Goal: Task Accomplishment & Management: Complete application form

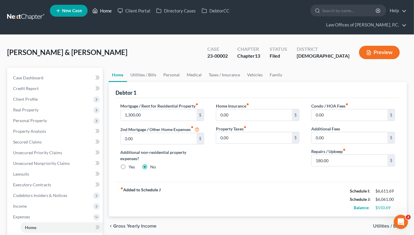
click at [107, 13] on link "Home" at bounding box center [101, 10] width 25 height 11
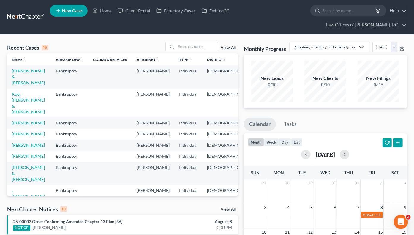
click at [18, 143] on link "[PERSON_NAME]" at bounding box center [28, 145] width 33 height 5
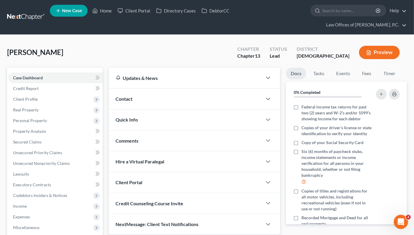
click at [38, 94] on span "Client Profile" at bounding box center [55, 99] width 95 height 11
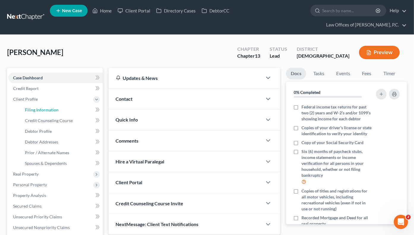
click at [46, 107] on span "Filing Information" at bounding box center [42, 109] width 34 height 5
select select "1"
select select "0"
select select "3"
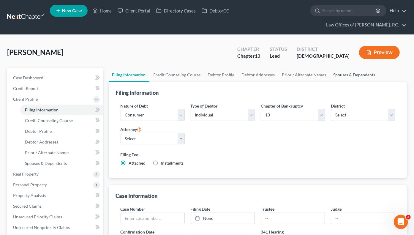
click at [346, 68] on link "Spouses & Dependents" at bounding box center [354, 75] width 49 height 14
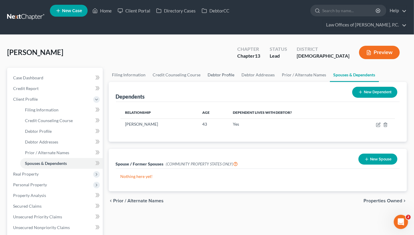
click at [219, 68] on link "Debtor Profile" at bounding box center [222, 75] width 34 height 14
select select "1"
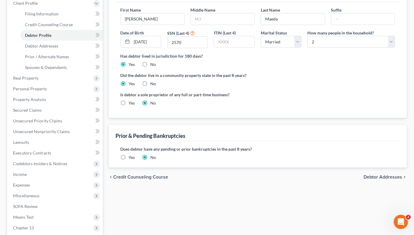
scroll to position [119, 0]
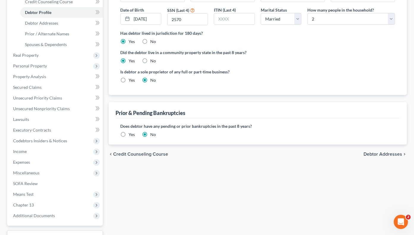
click at [29, 146] on span "Income" at bounding box center [55, 151] width 95 height 11
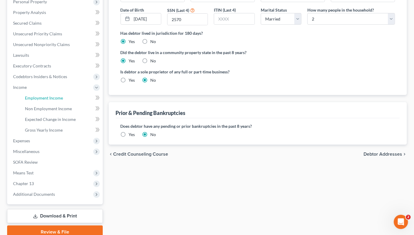
click at [48, 95] on span "Employment Income" at bounding box center [44, 97] width 38 height 5
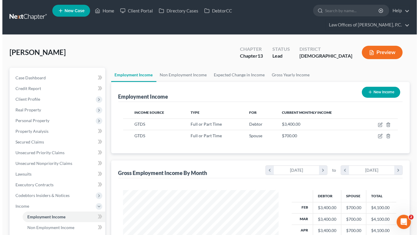
scroll to position [106, 167]
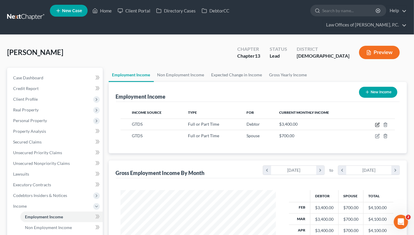
click at [377, 122] on icon "button" at bounding box center [377, 124] width 5 height 5
select select "0"
select select "11"
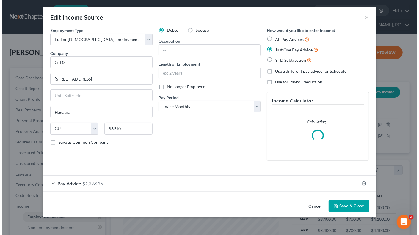
scroll to position [106, 169]
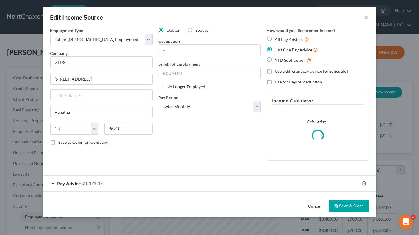
click at [108, 182] on div "Pay Advice $1,378.35" at bounding box center [201, 184] width 316 height 16
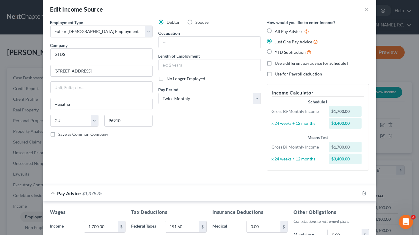
scroll to position [0, 0]
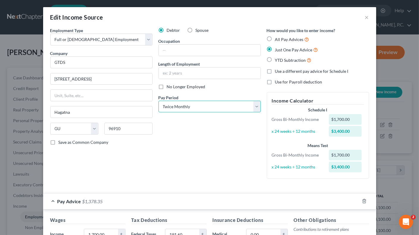
click at [253, 106] on select "Select Monthly Twice Monthly Every Other Week Weekly" at bounding box center [209, 107] width 102 height 12
select select "0"
click at [158, 101] on select "Select Monthly Twice Monthly Every Other Week Weekly" at bounding box center [209, 107] width 102 height 12
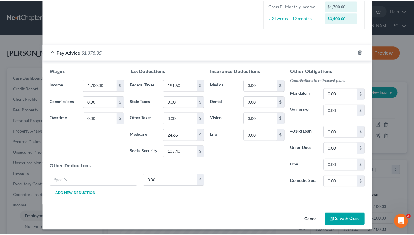
scroll to position [150, 0]
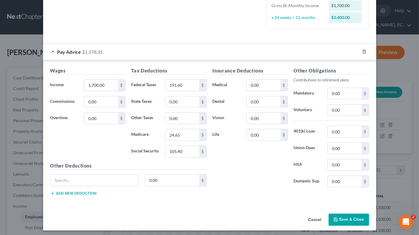
click at [344, 214] on button "Save & Close" at bounding box center [348, 220] width 40 height 12
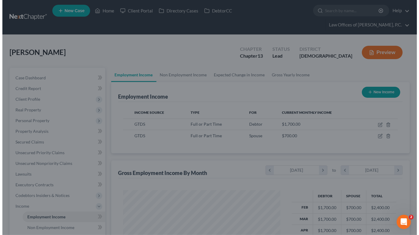
scroll to position [297137, 297076]
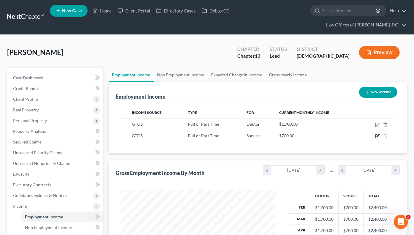
click at [379, 134] on icon "button" at bounding box center [377, 136] width 5 height 5
select select "0"
select select "11"
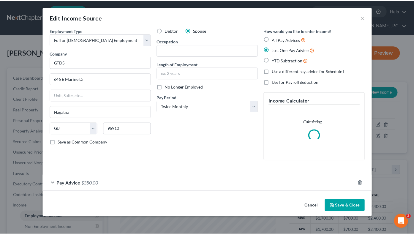
scroll to position [106, 169]
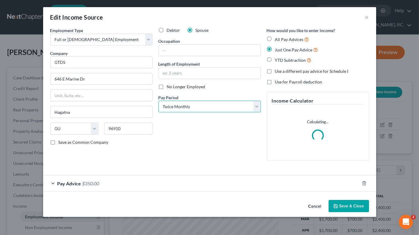
click at [257, 105] on select "Select Monthly Twice Monthly Every Other Week Weekly" at bounding box center [209, 107] width 102 height 12
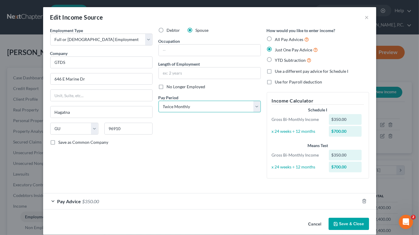
select select "0"
click at [158, 101] on select "Select Monthly Twice Monthly Every Other Week Weekly" at bounding box center [209, 107] width 102 height 12
click at [348, 224] on button "Save & Close" at bounding box center [348, 224] width 40 height 12
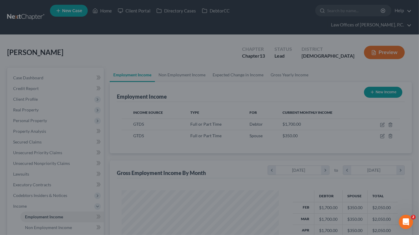
scroll to position [297137, 297076]
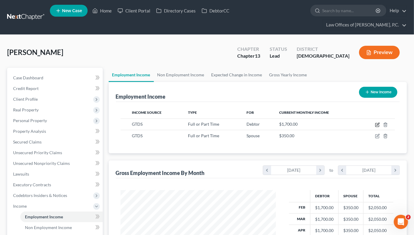
click at [377, 123] on icon "button" at bounding box center [378, 125] width 4 height 4
select select "0"
select select "11"
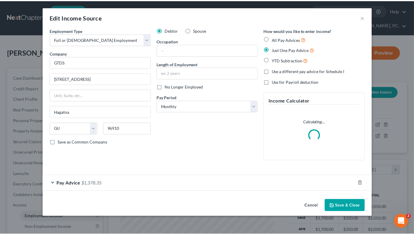
scroll to position [106, 169]
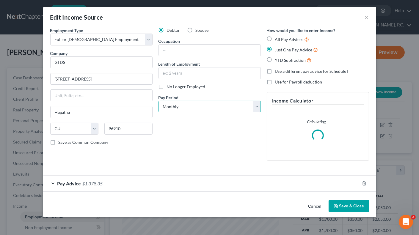
click at [256, 107] on select "Select Monthly Twice Monthly Every Other Week Weekly" at bounding box center [209, 107] width 102 height 12
select select "1"
click at [158, 101] on select "Select Monthly Twice Monthly Every Other Week Weekly" at bounding box center [209, 107] width 102 height 12
click at [352, 206] on button "Save & Close" at bounding box center [348, 206] width 40 height 12
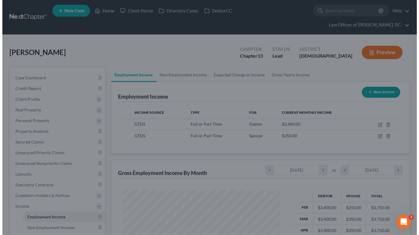
scroll to position [297137, 297076]
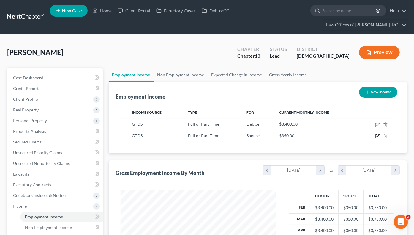
click at [377, 134] on icon "button" at bounding box center [377, 136] width 5 height 5
select select "0"
select select "11"
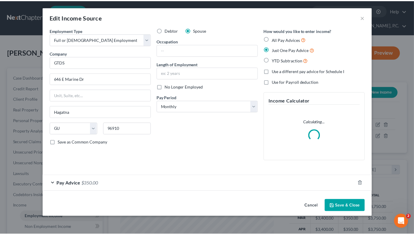
scroll to position [106, 169]
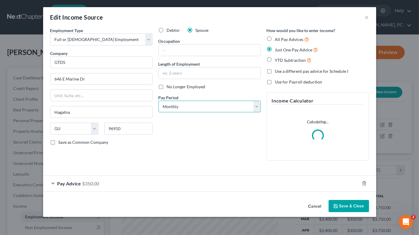
click at [257, 107] on select "Select Monthly Twice Monthly Every Other Week Weekly" at bounding box center [209, 107] width 102 height 12
select select "1"
click at [158, 101] on select "Select Monthly Twice Monthly Every Other Week Weekly" at bounding box center [209, 107] width 102 height 12
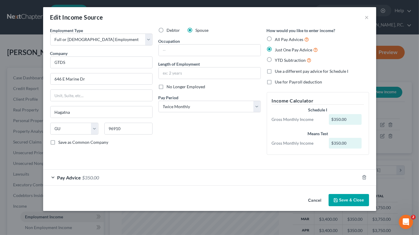
click at [347, 199] on button "Save & Close" at bounding box center [348, 200] width 40 height 12
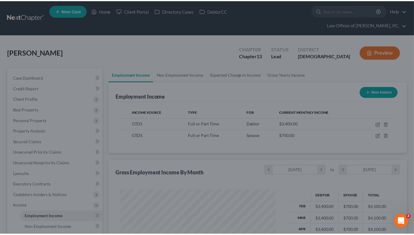
scroll to position [297137, 297076]
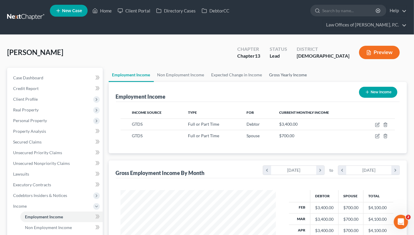
click at [286, 68] on link "Gross Yearly Income" at bounding box center [288, 75] width 45 height 14
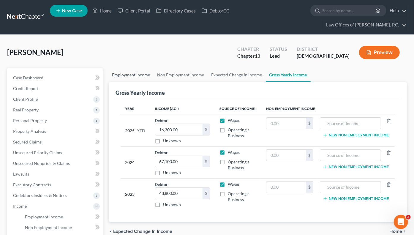
click at [135, 68] on link "Employment Income" at bounding box center [131, 75] width 45 height 14
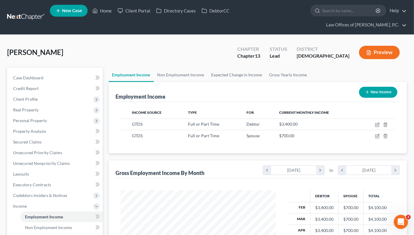
scroll to position [106, 167]
click at [282, 68] on link "Gross Yearly Income" at bounding box center [288, 75] width 45 height 14
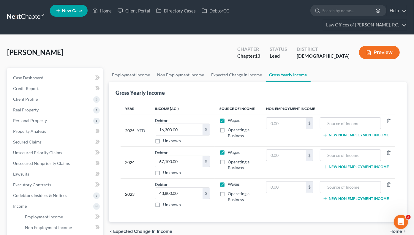
click at [145, 42] on div "[PERSON_NAME] Upgraded Chapter Chapter 13 Status Lead District [DEMOGRAPHIC_DAT…" at bounding box center [207, 55] width 400 height 26
drag, startPoint x: 137, startPoint y: 50, endPoint x: 144, endPoint y: 54, distance: 8.1
click at [137, 50] on div "[PERSON_NAME] Upgraded Chapter Chapter 13 Status Lead District [DEMOGRAPHIC_DAT…" at bounding box center [207, 55] width 400 height 26
type input "32,800"
click at [35, 97] on span "Client Profile" at bounding box center [25, 99] width 25 height 5
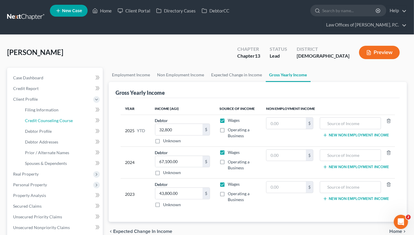
click at [43, 118] on span "Credit Counseling Course" at bounding box center [49, 120] width 48 height 5
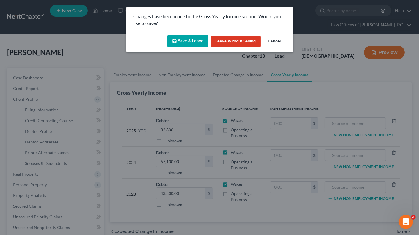
click at [190, 41] on button "Save & Leave" at bounding box center [187, 41] width 41 height 12
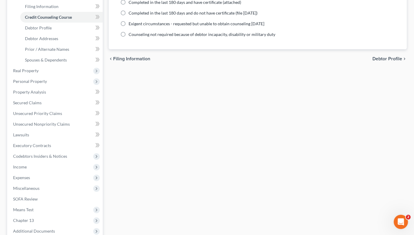
scroll to position [155, 0]
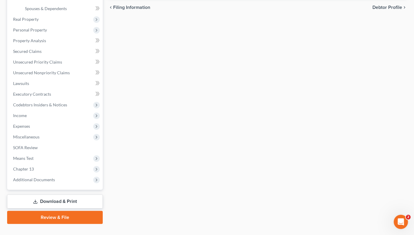
click at [47, 177] on span "Additional Documents" at bounding box center [34, 179] width 42 height 5
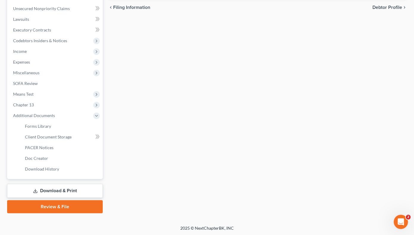
scroll to position [144, 0]
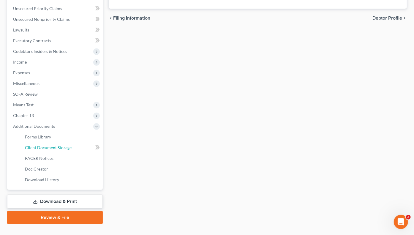
click at [50, 145] on span "Client Document Storage" at bounding box center [48, 147] width 47 height 5
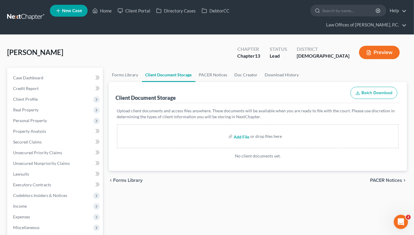
click at [242, 131] on input "file" at bounding box center [241, 136] width 14 height 11
click at [243, 131] on input "file" at bounding box center [241, 136] width 14 height 11
type input "C:\fakepath\Abacus_cert (2).pdf"
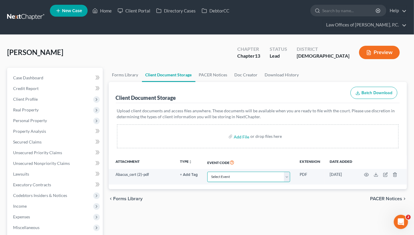
click at [288, 172] on select "Select Event Certificate of Credit Counseling Ch 13 Plan Chapter 13 Debtor Righ…" at bounding box center [248, 177] width 83 height 10
select select "0"
click at [207, 172] on select "Select Event Certificate of Credit Counseling Ch 13 Plan Chapter 13 Debtor Righ…" at bounding box center [248, 177] width 83 height 10
click at [40, 94] on span "Client Profile" at bounding box center [55, 99] width 95 height 11
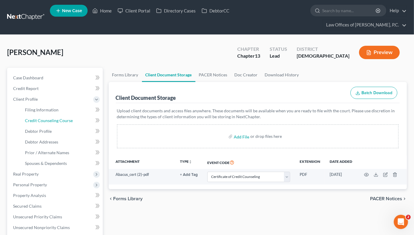
click at [45, 118] on span "Credit Counseling Course" at bounding box center [49, 120] width 48 height 5
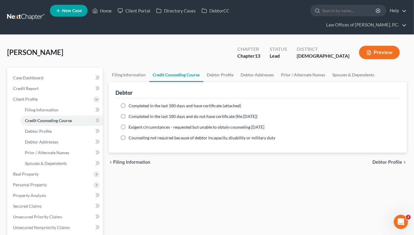
click at [163, 114] on span "Completed in the last 180 days and do not have certificate (file [DATE])" at bounding box center [193, 116] width 129 height 5
click at [135, 114] on input "Completed in the last 180 days and do not have certificate (file [DATE])" at bounding box center [133, 116] width 4 height 4
radio input "true"
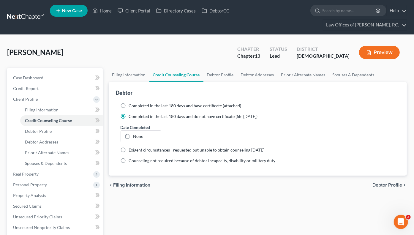
click at [144, 131] on link "None" at bounding box center [141, 136] width 40 height 11
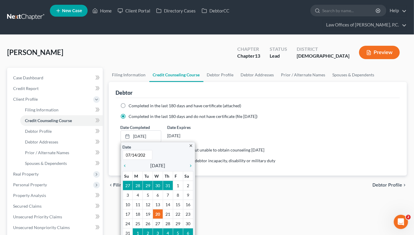
type input "[DATE]"
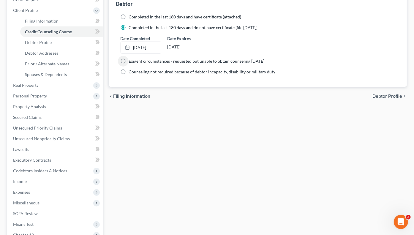
scroll to position [89, 0]
drag, startPoint x: 21, startPoint y: 87, endPoint x: 25, endPoint y: 87, distance: 3.6
click at [21, 93] on span "Personal Property" at bounding box center [30, 95] width 34 height 5
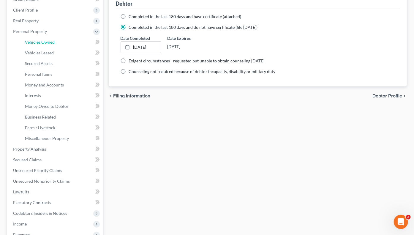
click at [46, 40] on span "Vehicles Owned" at bounding box center [40, 42] width 30 height 5
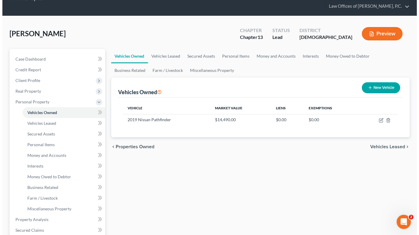
scroll to position [30, 0]
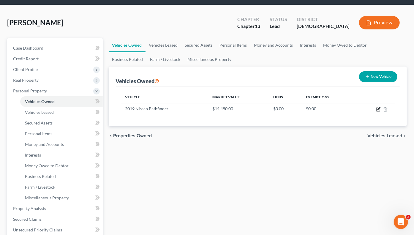
click at [377, 107] on icon "button" at bounding box center [378, 109] width 5 height 5
select select "0"
select select "7"
select select "3"
select select "4"
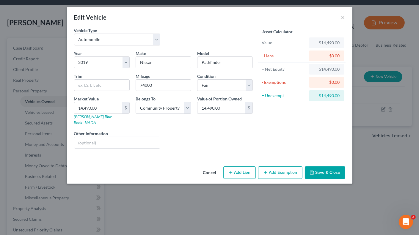
click at [284, 166] on button "Add Exemption" at bounding box center [280, 172] width 44 height 12
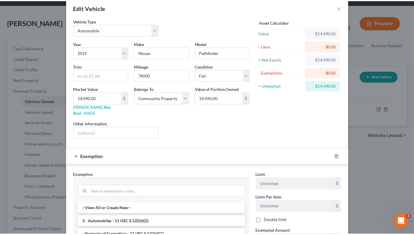
scroll to position [0, 0]
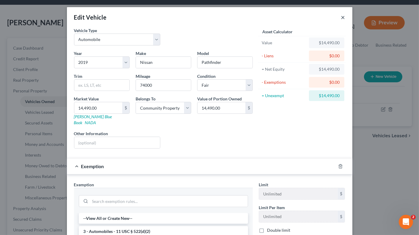
drag, startPoint x: 342, startPoint y: 16, endPoint x: 340, endPoint y: 21, distance: 5.2
click at [342, 16] on button "×" at bounding box center [343, 17] width 4 height 7
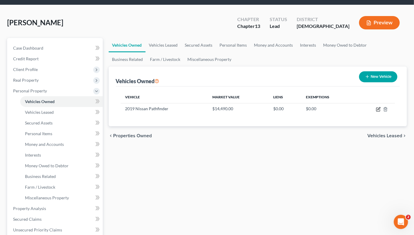
click at [378, 107] on icon "button" at bounding box center [378, 109] width 5 height 5
select select "0"
select select "7"
select select "3"
select select "4"
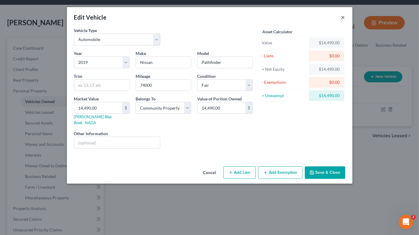
click at [344, 18] on button "×" at bounding box center [343, 17] width 4 height 7
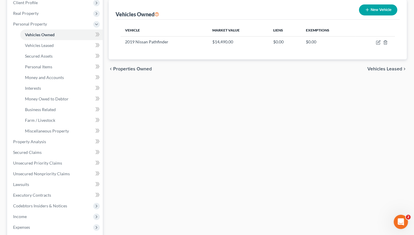
scroll to position [119, 0]
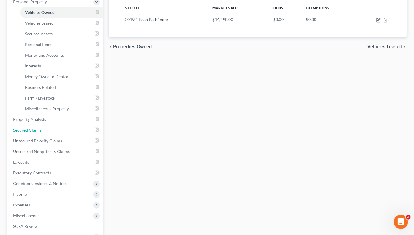
drag, startPoint x: 38, startPoint y: 119, endPoint x: 41, endPoint y: 119, distance: 3.0
click at [38, 128] on span "Secured Claims" at bounding box center [27, 130] width 29 height 5
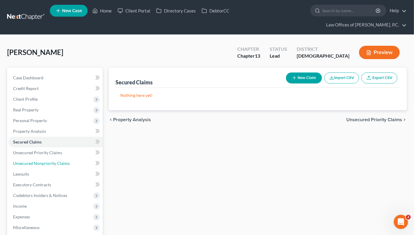
click at [57, 161] on span "Unsecured Nonpriority Claims" at bounding box center [41, 163] width 57 height 5
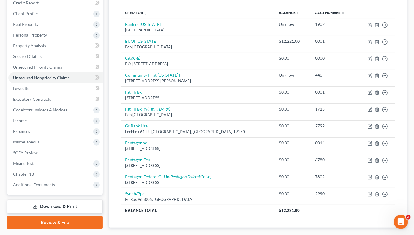
scroll to position [77, 0]
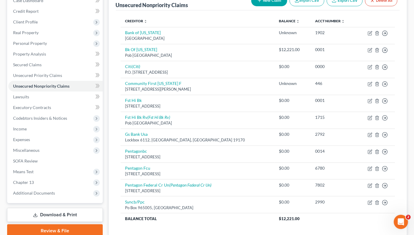
click at [40, 124] on span "Income" at bounding box center [55, 129] width 95 height 11
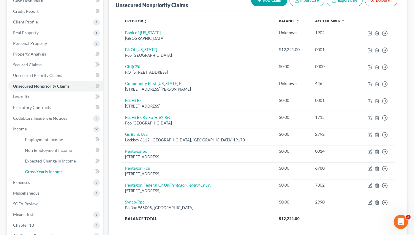
click at [51, 169] on span "Gross Yearly Income" at bounding box center [44, 171] width 38 height 5
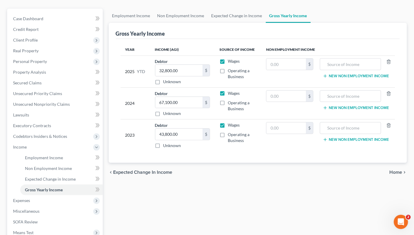
scroll to position [119, 0]
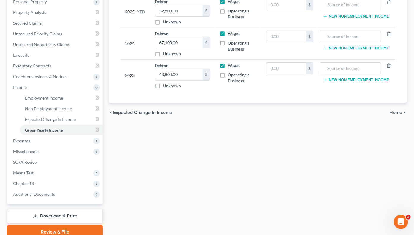
click at [36, 149] on span "Miscellaneous" at bounding box center [26, 151] width 26 height 5
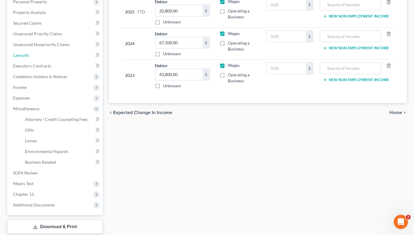
click at [37, 50] on link "Lawsuits" at bounding box center [55, 55] width 95 height 11
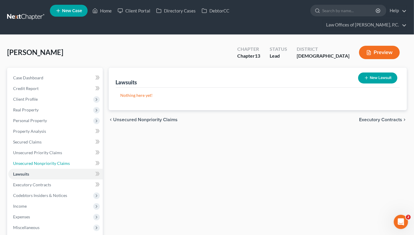
click at [47, 161] on span "Unsecured Nonpriority Claims" at bounding box center [41, 163] width 57 height 5
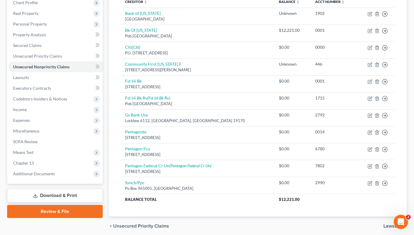
scroll to position [107, 0]
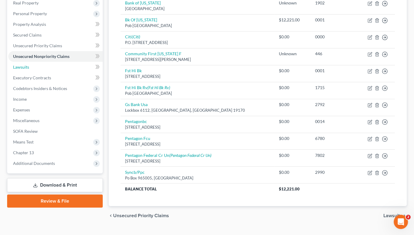
click at [28, 65] on span "Lawsuits" at bounding box center [21, 67] width 16 height 5
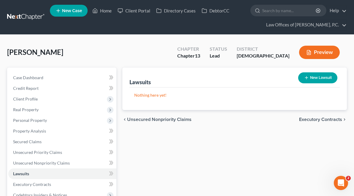
click at [324, 77] on button "New Lawsuit" at bounding box center [317, 78] width 39 height 11
select select "0"
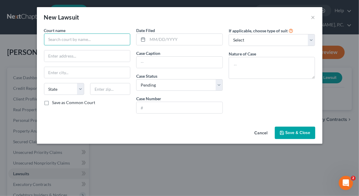
click at [80, 38] on input "text" at bounding box center [87, 40] width 86 height 12
type input "Superior Court of [US_STATE]"
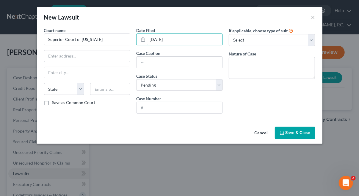
type input "[DATE]"
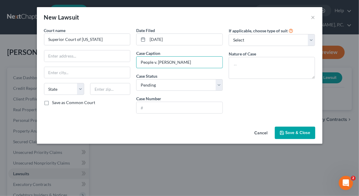
type input "People v. [PERSON_NAME]"
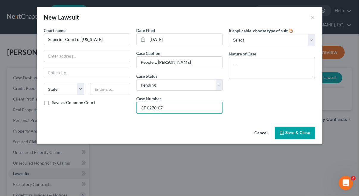
type input "CF 0270-07"
click at [250, 39] on select "Select Repossession Garnishment Foreclosure Attached, Seized, Or Levied Other" at bounding box center [272, 40] width 86 height 12
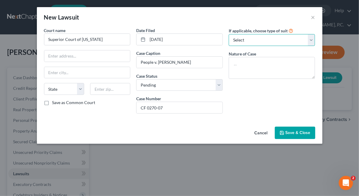
select select "4"
click at [229, 34] on select "Select Repossession Garnishment Foreclosure Attached, Seized, Or Levied Other" at bounding box center [272, 40] width 86 height 12
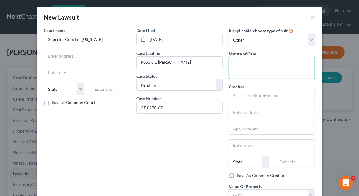
click at [250, 62] on textarea at bounding box center [272, 68] width 86 height 22
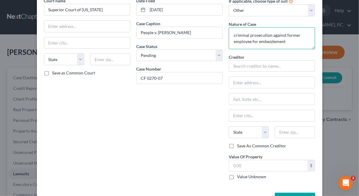
type textarea "criminal prosecution against former employee for embezzlement"
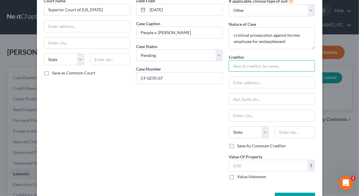
click at [263, 66] on input "text" at bounding box center [272, 66] width 86 height 12
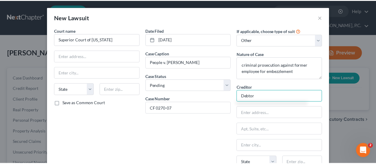
scroll to position [82, 0]
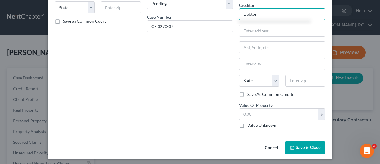
type input "Debtor"
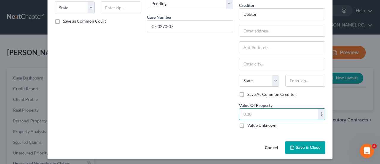
click at [266, 112] on input "text" at bounding box center [279, 113] width 79 height 11
type input "28,740.39"
click at [297, 143] on button "Save & Close" at bounding box center [305, 147] width 40 height 12
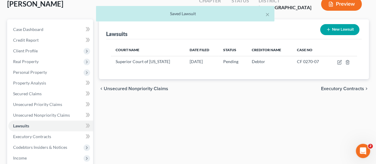
scroll to position [24, 0]
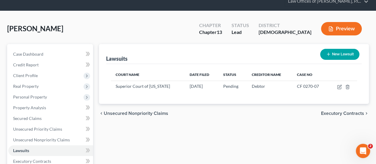
click at [42, 96] on span "Personal Property" at bounding box center [30, 96] width 34 height 5
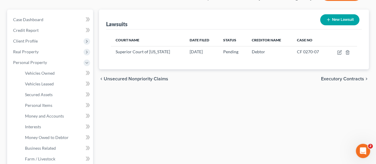
scroll to position [83, 0]
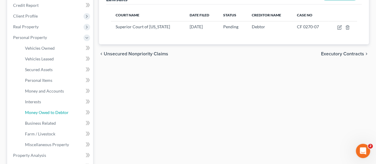
click at [45, 110] on span "Money Owed to Debtor" at bounding box center [47, 112] width 44 height 5
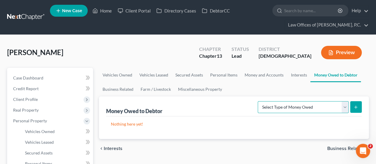
click at [344, 107] on select "Select Type of Money Owed Accounts Receivable Alimony Child Support Claims Agai…" at bounding box center [303, 107] width 91 height 12
select select "claims_against_third_parties"
click at [259, 101] on select "Select Type of Money Owed Accounts Receivable Alimony Child Support Claims Agai…" at bounding box center [303, 107] width 91 height 12
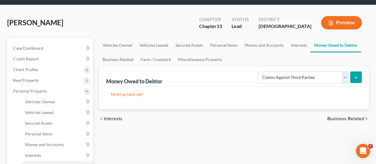
click at [355, 77] on line "submit" at bounding box center [356, 77] width 3 height 0
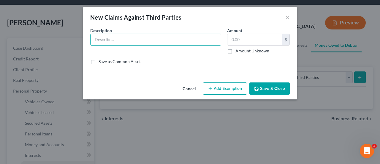
click at [206, 41] on input "text" at bounding box center [156, 39] width 130 height 11
type input "Criminal Restitution Case No. CF 0270-07"
click at [254, 40] on input "text" at bounding box center [255, 39] width 55 height 11
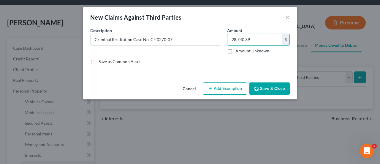
type input "28,740.39"
click at [265, 87] on button "Save & Close" at bounding box center [270, 88] width 40 height 12
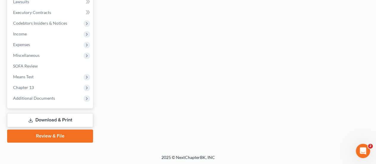
click at [25, 87] on span "Chapter 13" at bounding box center [23, 87] width 21 height 5
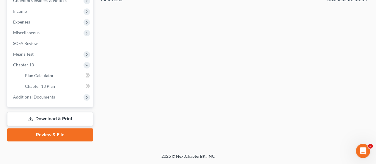
scroll to position [172, 0]
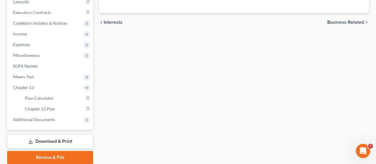
click at [32, 74] on span "Means Test" at bounding box center [23, 76] width 21 height 5
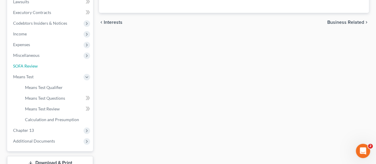
click at [42, 65] on link "SOFA Review" at bounding box center [50, 66] width 85 height 11
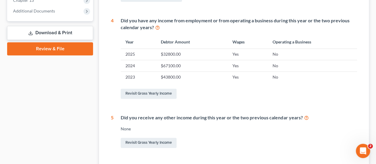
scroll to position [297, 0]
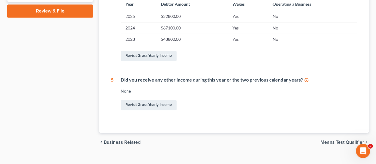
click at [334, 141] on span "Means Test Qualifier" at bounding box center [342, 142] width 44 height 5
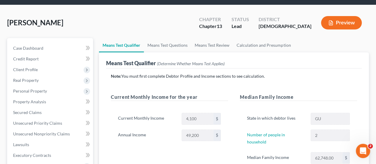
scroll to position [30, 0]
click at [170, 45] on link "Means Test Questions" at bounding box center [167, 45] width 47 height 14
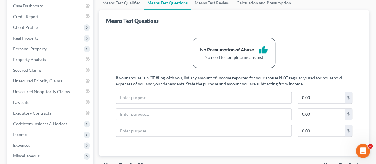
scroll to position [7, 0]
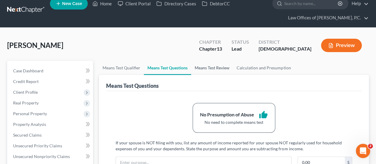
click at [206, 66] on link "Means Test Review" at bounding box center [212, 68] width 42 height 14
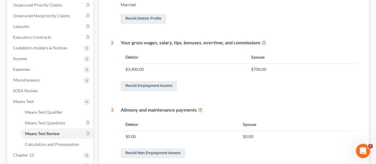
scroll to position [149, 0]
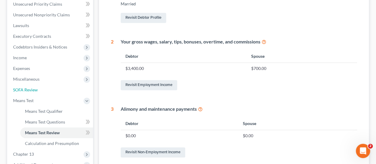
click at [49, 88] on link "SOFA Review" at bounding box center [50, 89] width 85 height 11
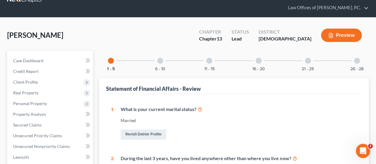
scroll to position [30, 0]
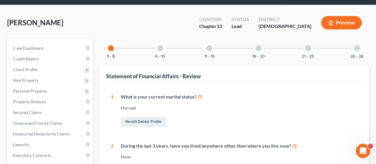
click at [160, 48] on div at bounding box center [160, 48] width 6 height 6
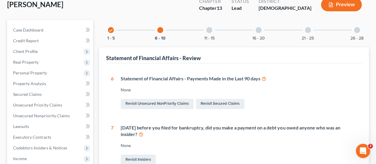
scroll to position [0, 0]
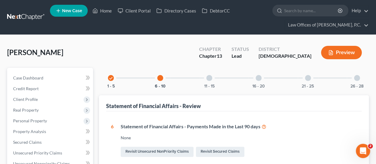
click at [208, 78] on div at bounding box center [209, 78] width 6 height 6
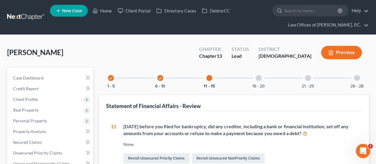
click at [258, 77] on div at bounding box center [259, 78] width 6 height 6
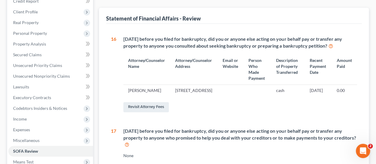
scroll to position [14, 0]
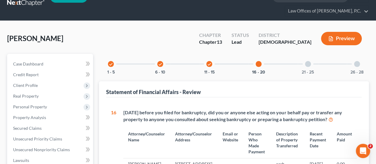
click at [309, 64] on div at bounding box center [308, 64] width 6 height 6
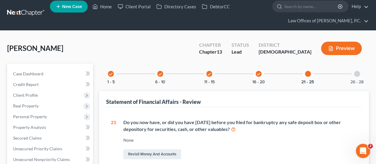
scroll to position [0, 0]
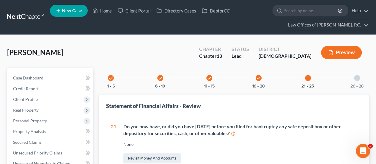
click at [358, 78] on div at bounding box center [357, 78] width 6 height 6
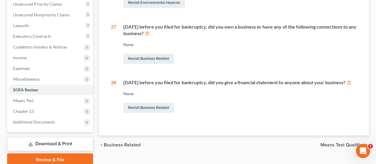
scroll to position [113, 0]
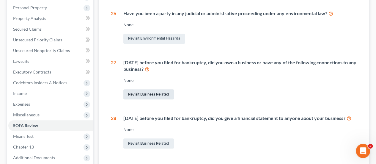
click at [161, 91] on link "Revisit Business Related" at bounding box center [148, 94] width 51 height 10
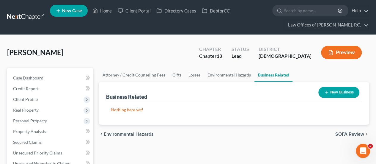
click at [344, 91] on button "New Business" at bounding box center [338, 92] width 41 height 11
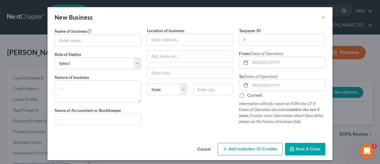
click at [117, 41] on input "text" at bounding box center [98, 40] width 86 height 11
drag, startPoint x: 78, startPoint y: 38, endPoint x: 37, endPoint y: 39, distance: 41.0
click at [37, 39] on div "New Business × Name of business * GTDS Role of Debtor * Select A member of a li…" at bounding box center [190, 82] width 380 height 164
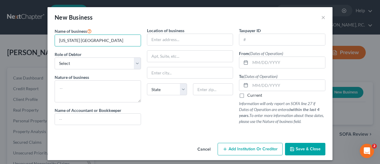
type input "[US_STATE] [GEOGRAPHIC_DATA]"
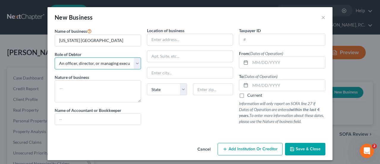
select select "member"
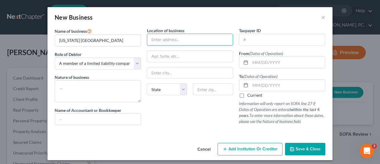
click at [178, 40] on input "text" at bounding box center [190, 39] width 86 height 11
type input "[STREET_ADDRESS]"
click at [175, 72] on input "text" at bounding box center [190, 72] width 86 height 11
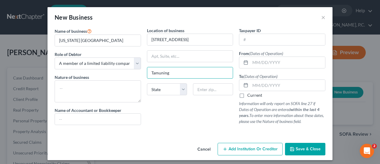
type input "Tamuning"
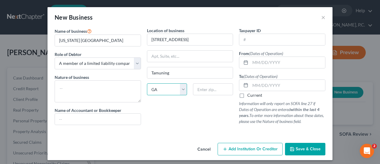
select select "11"
type input "96913"
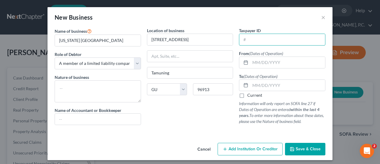
type input "Barrigada"
click at [257, 42] on input "text" at bounding box center [283, 39] width 86 height 11
type input "[US_EMPLOYER_IDENTIFICATION_NUMBER]"
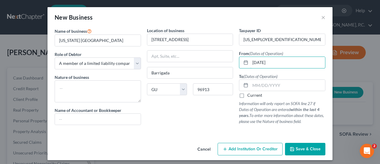
type input "[DATE]"
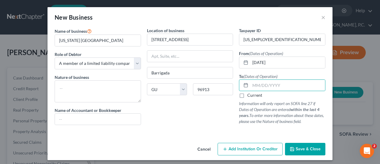
click at [248, 95] on label "Current" at bounding box center [255, 95] width 15 height 6
click at [250, 95] on input "Current" at bounding box center [252, 94] width 4 height 4
checkbox input "true"
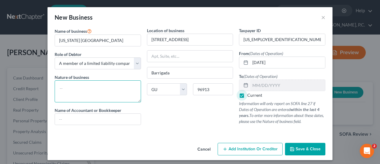
click at [101, 86] on textarea at bounding box center [98, 91] width 86 height 22
type textarea "Dive Instruction"
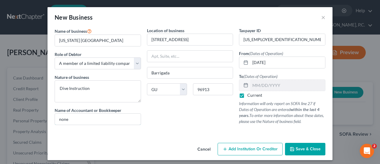
click at [89, 118] on input "none" at bounding box center [98, 119] width 86 height 11
drag, startPoint x: 89, startPoint y: 118, endPoint x: 50, endPoint y: 119, distance: 38.7
click at [52, 119] on div "Name of business * [US_STATE] Tropical Dive Station Role of Debtor * Select A m…" at bounding box center [98, 78] width 92 height 102
type input "[PERSON_NAME]"
click at [193, 41] on input "[STREET_ADDRESS]" at bounding box center [190, 39] width 86 height 11
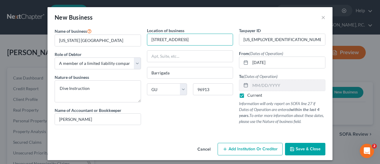
drag, startPoint x: 195, startPoint y: 38, endPoint x: 130, endPoint y: 37, distance: 64.8
click at [130, 37] on div "Name of business * [US_STATE] Tropical Dive Station Role of Debtor * Select A m…" at bounding box center [190, 80] width 277 height 107
type input "PO Box 1649"
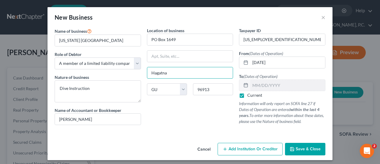
type input "Hagatna"
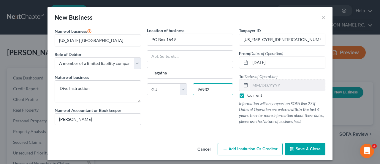
type input "96932"
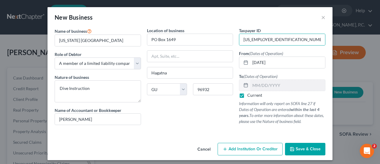
click at [305, 147] on span "Save & Close" at bounding box center [308, 148] width 25 height 5
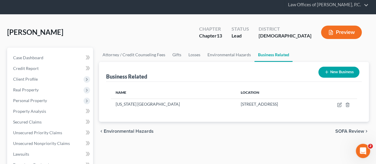
scroll to position [30, 0]
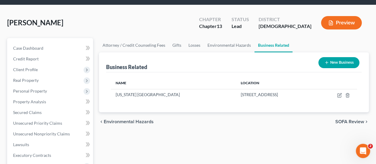
click at [44, 91] on span "Personal Property" at bounding box center [30, 90] width 34 height 5
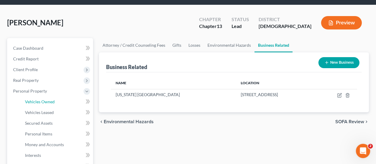
click at [49, 102] on span "Vehicles Owned" at bounding box center [40, 101] width 30 height 5
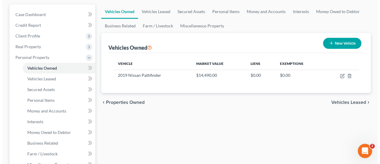
scroll to position [89, 0]
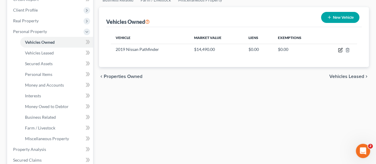
click at [339, 49] on icon "button" at bounding box center [340, 50] width 5 height 5
select select "0"
select select "7"
select select "3"
select select "4"
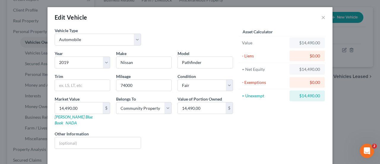
scroll to position [20, 0]
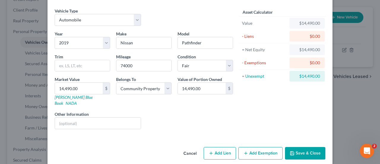
click at [252, 147] on button "Add Exemption" at bounding box center [261, 153] width 44 height 12
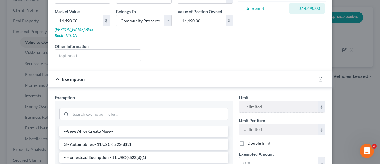
scroll to position [109, 0]
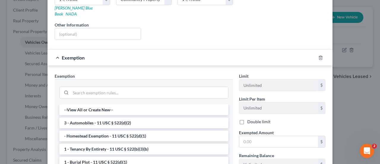
click at [158, 117] on li "3 - Automobiles - 11 USC § 522(d)(2)" at bounding box center [143, 122] width 169 height 11
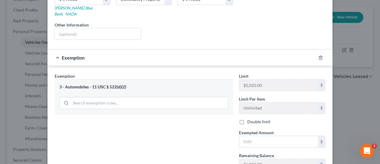
click at [276, 136] on input "text" at bounding box center [279, 141] width 79 height 11
type input "5,025"
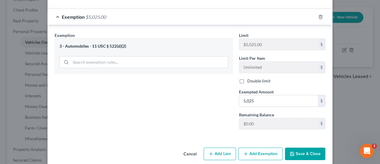
click at [266, 147] on button "Add Exemption" at bounding box center [261, 153] width 44 height 12
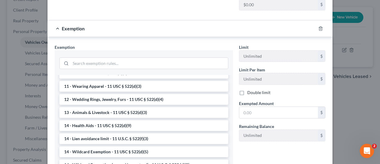
scroll to position [89, 0]
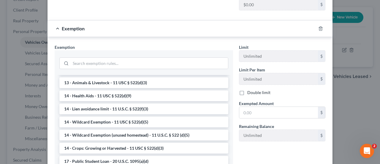
click at [149, 130] on li "14 - Wildcard Exemption (unused homestead) - 11 U.S.C. § 522 (d)(5)" at bounding box center [143, 135] width 169 height 11
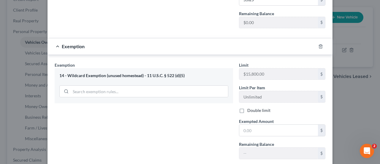
scroll to position [268, 0]
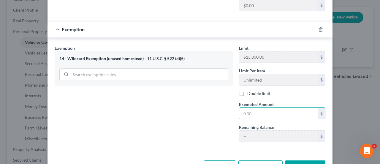
click at [258, 108] on input "text" at bounding box center [279, 113] width 79 height 11
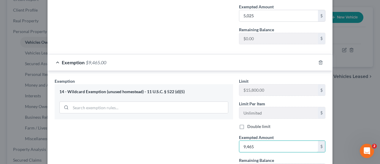
scroll to position [279, 0]
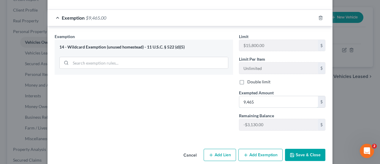
click at [270, 96] on input "9,465" at bounding box center [279, 101] width 79 height 11
type input "9,465"
click at [301, 149] on button "Save & Close" at bounding box center [305, 155] width 40 height 12
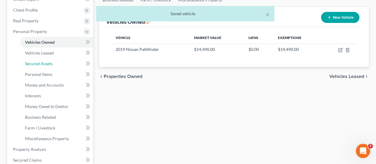
click at [39, 62] on span "Secured Assets" at bounding box center [39, 63] width 28 height 5
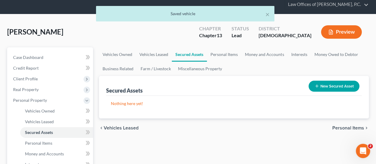
scroll to position [30, 0]
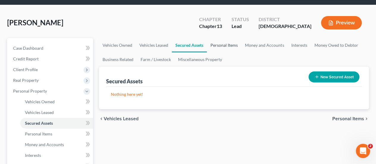
click at [226, 43] on link "Personal Items" at bounding box center [224, 45] width 34 height 14
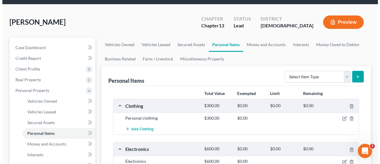
scroll to position [59, 0]
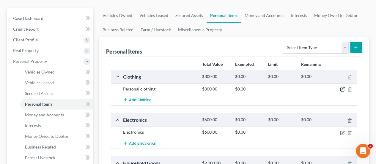
click at [343, 88] on icon "button" at bounding box center [343, 88] width 3 height 3
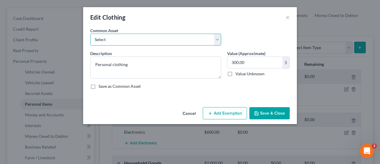
click at [218, 39] on select "Select Personal clothing Men's shoes, pants, shirts, jeans, sweaters, jackets, …" at bounding box center [155, 40] width 131 height 12
select select "0"
click at [90, 34] on select "Select Personal clothing Men's shoes, pants, shirts, jeans, sweaters, jackets, …" at bounding box center [155, 40] width 131 height 12
type input "250.00"
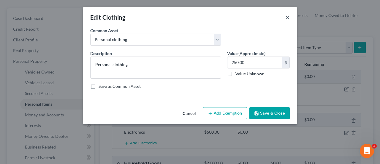
click at [288, 18] on button "×" at bounding box center [288, 17] width 4 height 7
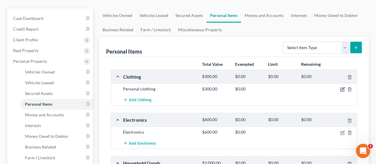
click at [342, 88] on icon "button" at bounding box center [342, 89] width 5 height 5
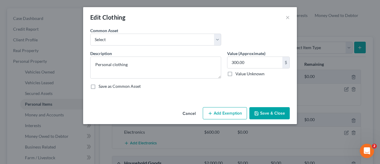
click at [227, 111] on button "Add Exemption" at bounding box center [225, 113] width 44 height 12
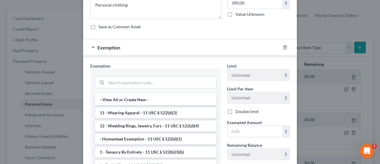
click at [172, 111] on li "11 - Wearing Apparel - 11 USC § 522(d)(3)" at bounding box center [156, 112] width 122 height 11
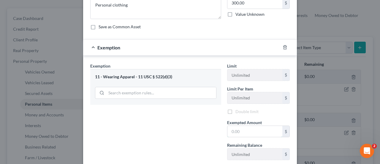
click at [244, 132] on input "text" at bounding box center [255, 131] width 55 height 11
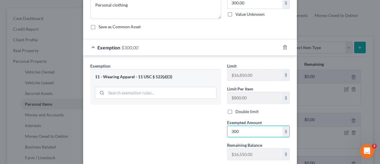
type input "300"
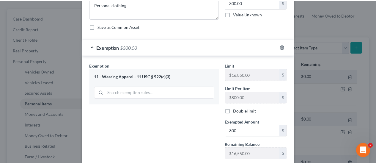
scroll to position [96, 0]
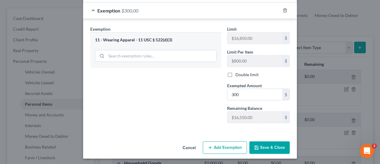
click at [267, 144] on button "Save & Close" at bounding box center [270, 147] width 40 height 12
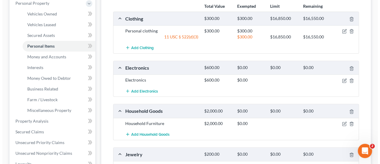
scroll to position [119, 0]
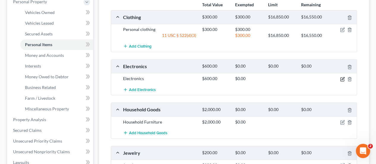
click at [340, 78] on icon "button" at bounding box center [342, 79] width 4 height 4
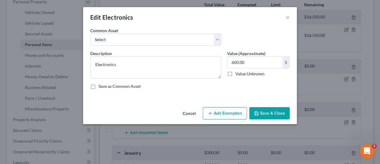
click at [230, 110] on button "Add Exemption" at bounding box center [225, 113] width 44 height 12
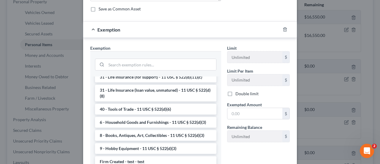
scroll to position [89, 0]
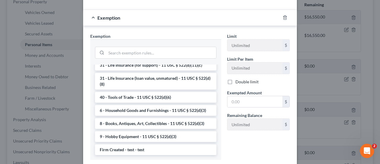
click at [153, 109] on li "6 - Household Goods and Furnishings - 11 USC § 522(d)(3)" at bounding box center [156, 110] width 122 height 11
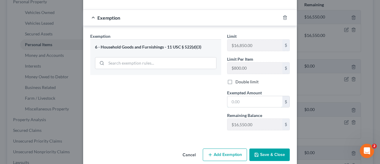
click at [243, 101] on input "text" at bounding box center [255, 101] width 55 height 11
type input "800"
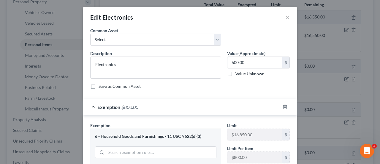
scroll to position [96, 0]
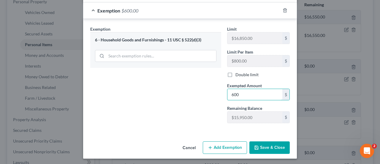
type input "600"
click at [273, 142] on button "Save & Close" at bounding box center [270, 147] width 40 height 12
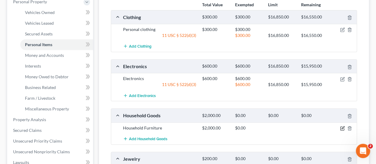
click at [341, 127] on icon "button" at bounding box center [342, 128] width 5 height 5
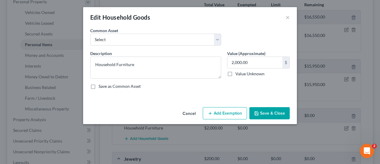
click at [234, 109] on button "Add Exemption" at bounding box center [225, 113] width 44 height 12
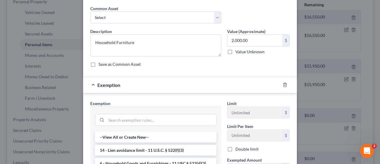
scroll to position [59, 0]
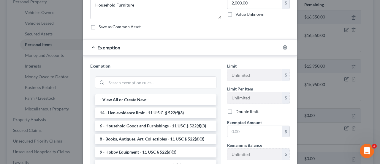
click at [161, 124] on li "6 - Household Goods and Furnishings - 11 USC § 522(d)(3)" at bounding box center [156, 125] width 122 height 11
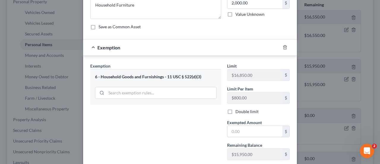
drag, startPoint x: 244, startPoint y: 129, endPoint x: 267, endPoint y: 130, distance: 22.3
click at [244, 129] on input "text" at bounding box center [255, 131] width 55 height 11
type input "2,000"
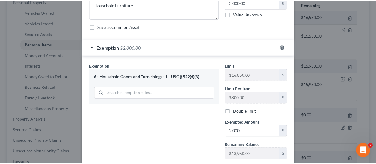
scroll to position [96, 0]
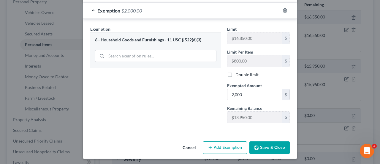
click at [270, 142] on button "Save & Close" at bounding box center [270, 147] width 40 height 12
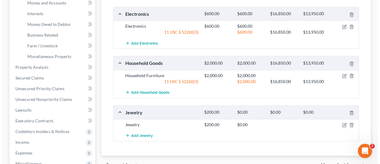
scroll to position [178, 0]
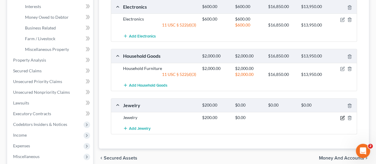
click at [342, 116] on icon "button" at bounding box center [342, 117] width 5 height 5
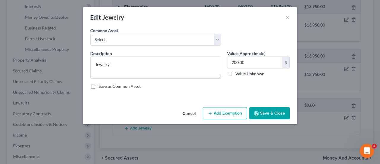
click at [229, 110] on button "Add Exemption" at bounding box center [225, 113] width 44 height 12
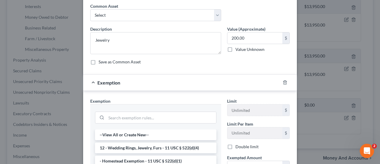
scroll to position [59, 0]
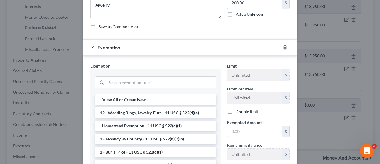
click at [161, 112] on li "12 - Wedding Rings, Jewelry, Furs - 11 USC § 522(d)(4)" at bounding box center [156, 112] width 122 height 11
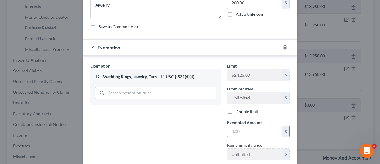
click at [242, 130] on input "text" at bounding box center [255, 131] width 55 height 11
type input "200"
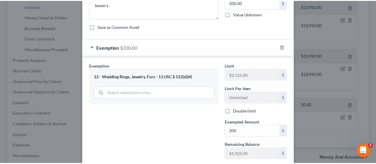
scroll to position [96, 0]
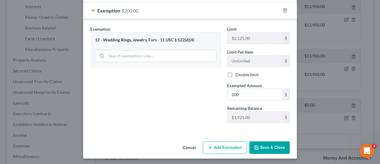
click at [262, 146] on button "Save & Close" at bounding box center [270, 147] width 40 height 12
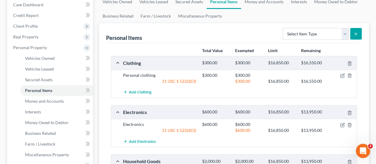
scroll to position [0, 0]
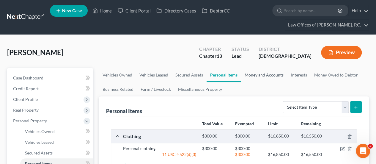
click at [262, 75] on link "Money and Accounts" at bounding box center [264, 75] width 46 height 14
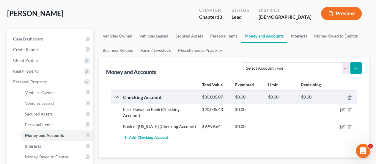
scroll to position [30, 0]
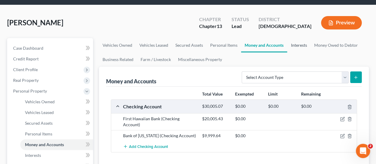
click at [304, 45] on link "Interests" at bounding box center [298, 45] width 23 height 14
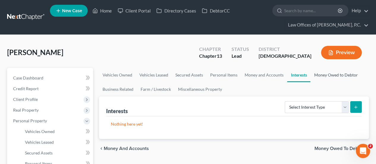
click at [326, 75] on link "Money Owed to Debtor" at bounding box center [335, 75] width 51 height 14
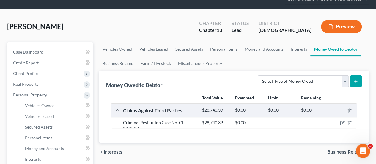
scroll to position [59, 0]
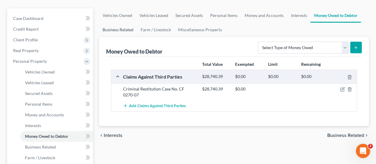
click at [117, 29] on link "Business Related" at bounding box center [118, 30] width 38 height 14
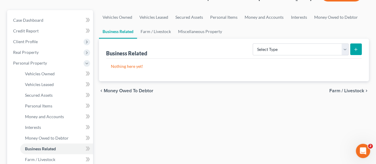
scroll to position [59, 0]
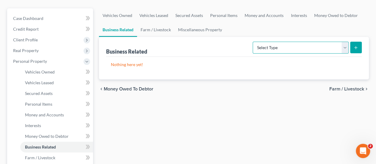
click at [345, 48] on select "Select Type Customer Lists Franchises Inventory Licenses Machinery Office Equip…" at bounding box center [301, 48] width 96 height 12
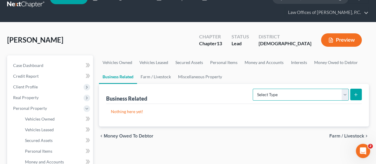
scroll to position [0, 0]
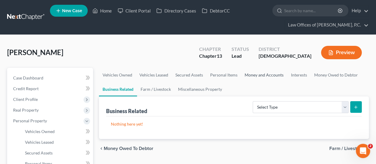
click at [258, 75] on link "Money and Accounts" at bounding box center [264, 75] width 46 height 14
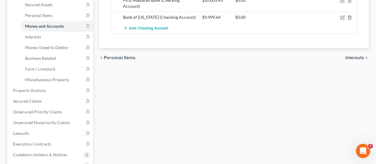
scroll to position [149, 0]
click at [46, 122] on span "Unsecured Nonpriority Claims" at bounding box center [41, 121] width 57 height 5
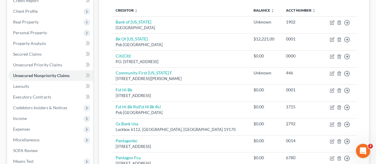
scroll to position [119, 0]
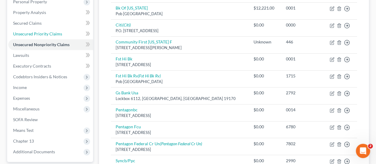
click at [49, 34] on span "Unsecured Priority Claims" at bounding box center [37, 33] width 49 height 5
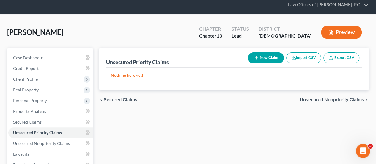
scroll to position [30, 0]
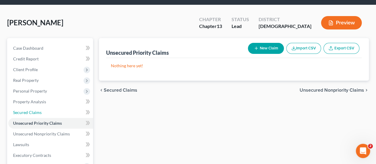
click at [35, 112] on span "Secured Claims" at bounding box center [27, 112] width 29 height 5
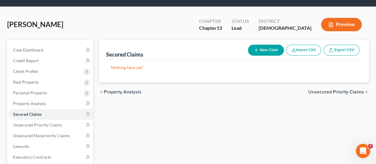
scroll to position [89, 0]
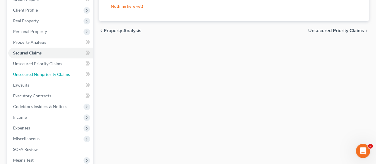
click at [46, 73] on span "Unsecured Nonpriority Claims" at bounding box center [41, 74] width 57 height 5
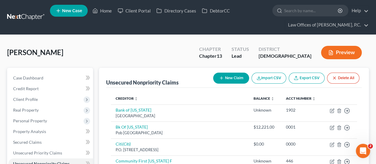
click at [232, 79] on button "New Claim" at bounding box center [231, 78] width 36 height 11
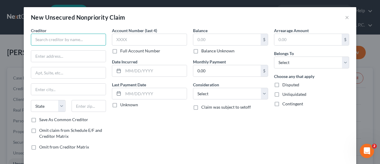
click at [75, 38] on input "text" at bounding box center [68, 40] width 75 height 12
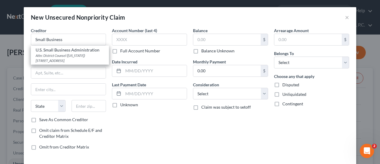
click at [78, 55] on div "Attn: District Counsel ([US_STATE]) [STREET_ADDRESS]" at bounding box center [70, 58] width 69 height 10
type input "U.S. Small Business Administration"
type input "Attn: District Counsel ([US_STATE])"
type input "[STREET_ADDRESS]"
type input "[GEOGRAPHIC_DATA]"
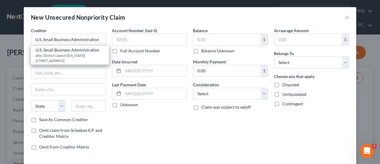
select select "4"
type input "90017"
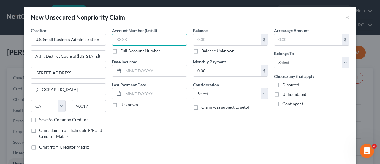
click at [139, 39] on input "text" at bounding box center [149, 40] width 75 height 12
type input "8627"
drag, startPoint x: 140, startPoint y: 71, endPoint x: 187, endPoint y: 72, distance: 47.3
click at [140, 71] on input "text" at bounding box center [155, 70] width 64 height 11
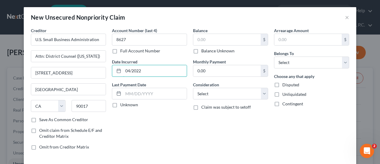
type input "04/2022"
click at [228, 38] on input "text" at bounding box center [227, 39] width 67 height 11
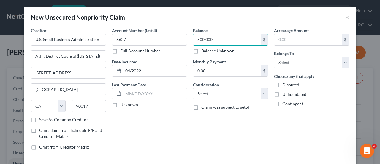
type input "500,000"
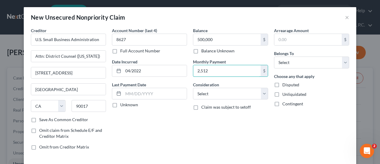
type input "2,512"
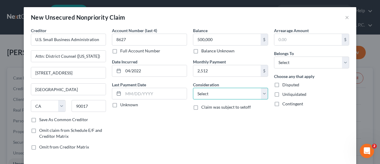
click at [262, 95] on select "Select Cable / Satellite Services Collection Agency Credit Card Debt Debt Couns…" at bounding box center [230, 94] width 75 height 12
click at [261, 94] on select "Select Cable / Satellite Services Collection Agency Credit Card Debt Debt Couns…" at bounding box center [230, 94] width 75 height 12
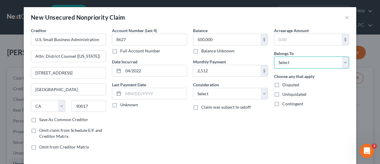
click at [307, 64] on select "Select Debtor 1 Only Debtor 2 Only Debtor 1 And Debtor 2 Only At Least One Of T…" at bounding box center [311, 62] width 75 height 12
select select "0"
click at [274, 56] on select "Select Debtor 1 Only Debtor 2 Only Debtor 1 And Debtor 2 Only At Least One Of T…" at bounding box center [311, 62] width 75 height 12
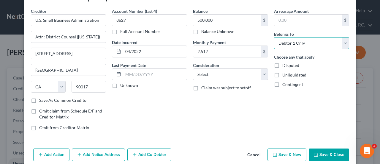
scroll to position [27, 0]
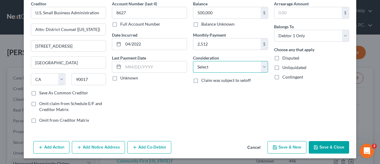
click at [262, 67] on select "Select Cable / Satellite Services Collection Agency Credit Card Debt Debt Couns…" at bounding box center [230, 67] width 75 height 12
drag, startPoint x: 272, startPoint y: 111, endPoint x: 273, endPoint y: 107, distance: 3.8
click at [273, 111] on div "Arrearage Amount $ Belongs To * Select Debtor 1 Only Debtor 2 Only Debtor 1 And…" at bounding box center [311, 64] width 81 height 127
click at [324, 146] on button "Save & Close" at bounding box center [329, 147] width 40 height 12
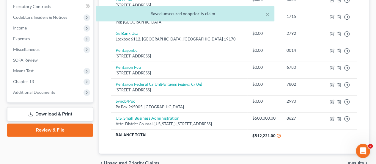
scroll to position [208, 0]
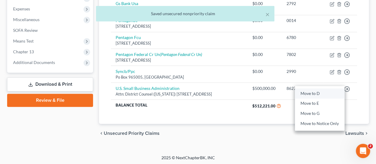
click at [316, 97] on link "Move to D" at bounding box center [320, 93] width 50 height 10
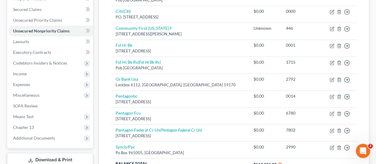
scroll to position [131, 0]
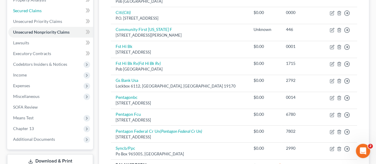
click at [45, 12] on link "Secured Claims" at bounding box center [50, 10] width 85 height 11
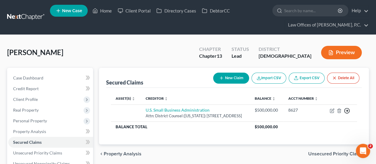
click at [347, 112] on polyline "button" at bounding box center [347, 111] width 1 height 2
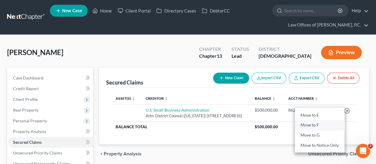
click at [325, 129] on link "Move to F" at bounding box center [320, 125] width 50 height 10
